Goal: Book appointment/travel/reservation

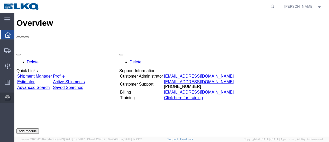
click at [0, 0] on span "Location Appointment" at bounding box center [0, 0] width 0 height 0
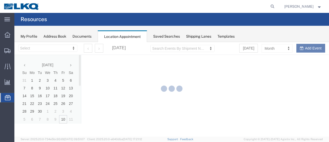
select select "28716"
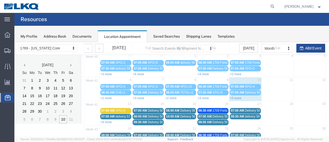
scroll to position [51, 0]
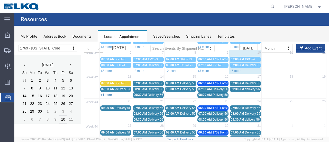
click at [105, 93] on link "+4 more" at bounding box center [106, 95] width 11 height 4
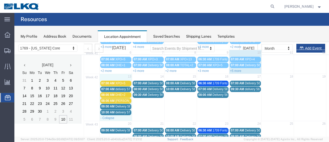
click at [112, 75] on td "13" at bounding box center [116, 77] width 32 height 6
select select "1"
select select
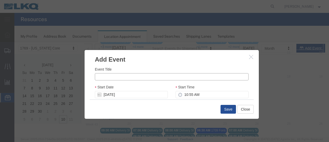
click at [111, 77] on input "Event Title" at bounding box center [172, 76] width 154 height 7
type input "t"
drag, startPoint x: 105, startPoint y: 79, endPoint x: 139, endPoint y: 81, distance: 33.5
click at [106, 78] on input "T_force=8" at bounding box center [172, 76] width 154 height 7
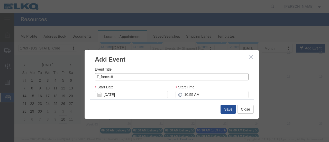
type input "T_force=8"
click at [184, 95] on input "10:55 AM" at bounding box center [212, 94] width 73 height 7
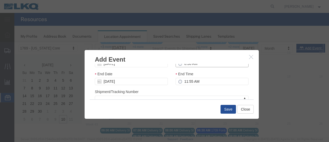
type input "8:30 AM"
click at [179, 82] on icon at bounding box center [180, 81] width 4 height 4
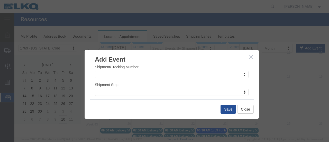
scroll to position [82, 0]
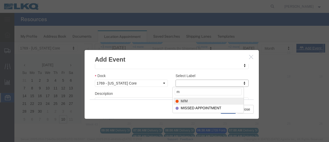
type input "m"
select select "24"
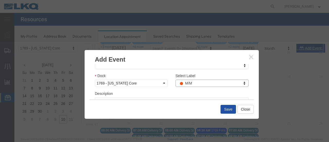
click at [229, 108] on button "Save" at bounding box center [228, 109] width 15 height 9
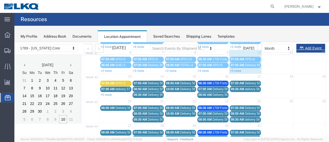
scroll to position [33, 0]
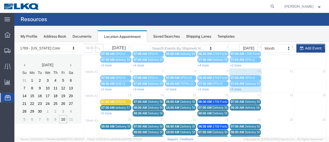
click at [107, 112] on link "+5 more" at bounding box center [106, 113] width 11 height 4
